Goal: Transaction & Acquisition: Download file/media

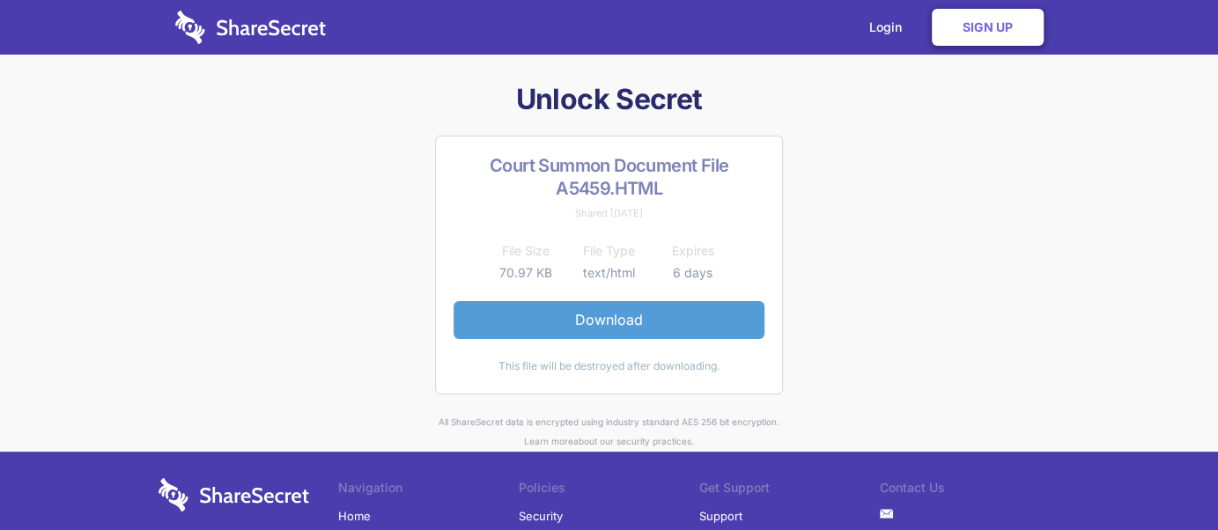
click at [653, 327] on link "Download" at bounding box center [609, 319] width 311 height 37
click at [631, 315] on link "Download" at bounding box center [609, 319] width 311 height 37
